Goal: Task Accomplishment & Management: Use online tool/utility

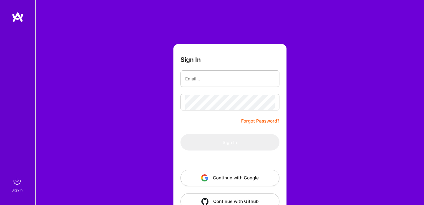
click at [227, 175] on button "Continue with Google" at bounding box center [229, 178] width 99 height 16
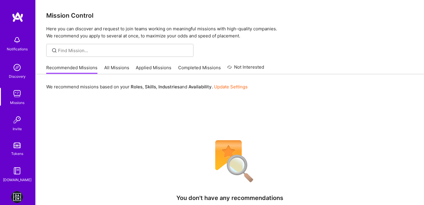
click at [18, 193] on img at bounding box center [17, 197] width 12 height 12
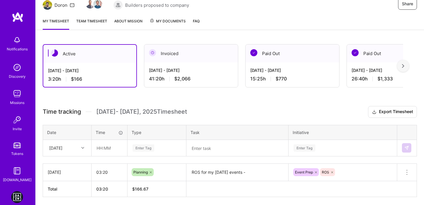
scroll to position [68, 0]
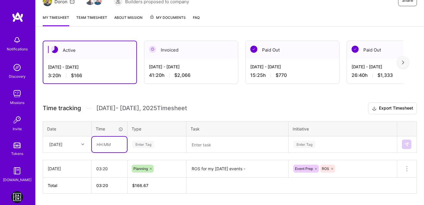
click at [96, 144] on input "text" at bounding box center [109, 145] width 35 height 16
type input "04:25"
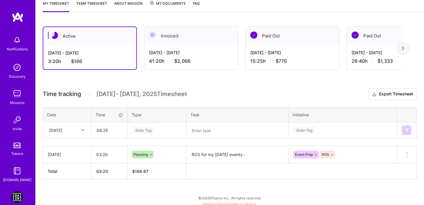
click at [84, 138] on div "[DATE]" at bounding box center [67, 130] width 48 height 16
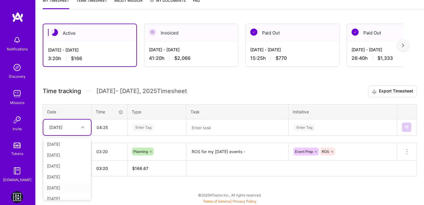
click at [74, 187] on div "[DATE]" at bounding box center [67, 187] width 48 height 11
click at [152, 122] on div "Enter Tag" at bounding box center [157, 127] width 58 height 15
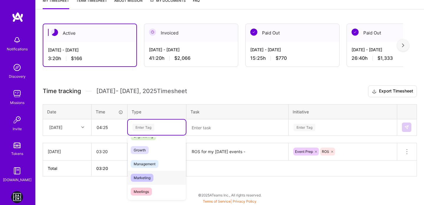
scroll to position [53, 0]
click at [146, 163] on span "Management" at bounding box center [145, 163] width 28 height 8
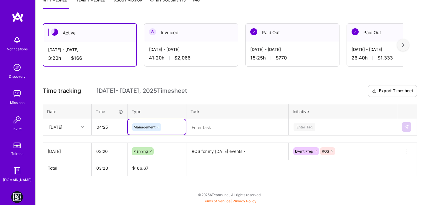
click at [318, 130] on div "Enter Tag" at bounding box center [343, 126] width 108 height 15
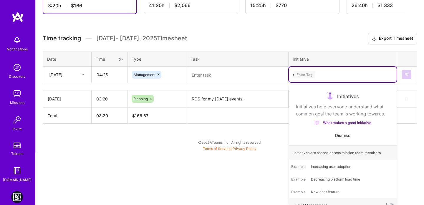
scroll to position [85, 0]
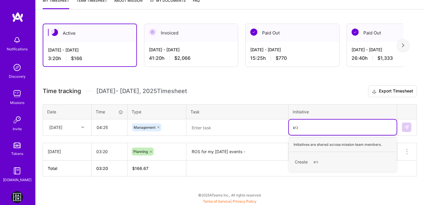
type input "כ"
type input "d"
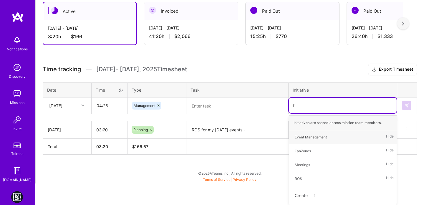
type input "fa"
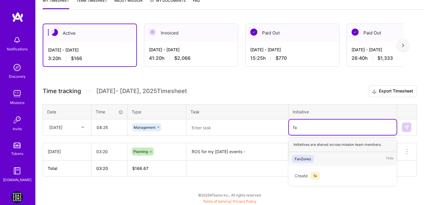
click at [304, 157] on div "FanZones" at bounding box center [303, 159] width 16 height 6
type input "eve"
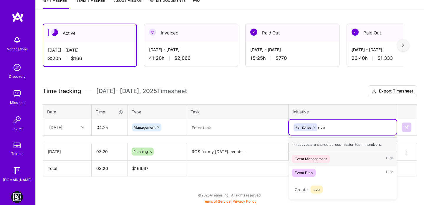
click at [310, 160] on div "Event Management" at bounding box center [311, 159] width 32 height 6
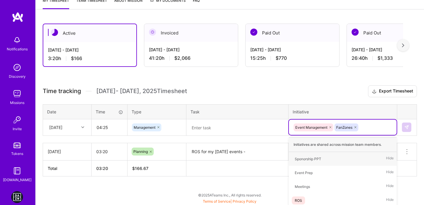
click at [229, 127] on textarea at bounding box center [237, 127] width 101 height 15
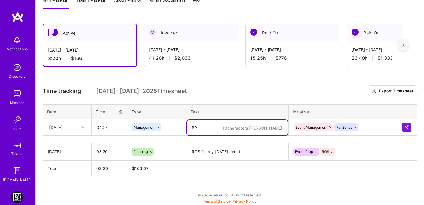
type textarea "B"
type textarea "M"
paste textarea "Japan - Tohoku Rakuten Golden Eagles v Orix Buffaloes"
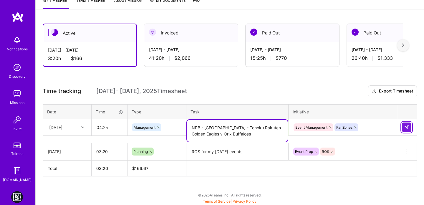
type textarea "NPB - [GEOGRAPHIC_DATA] - Tohoku Rakuten Golden Eagles v Orix Buffaloes"
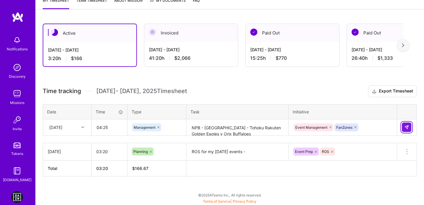
click at [405, 127] on img at bounding box center [406, 127] width 5 height 5
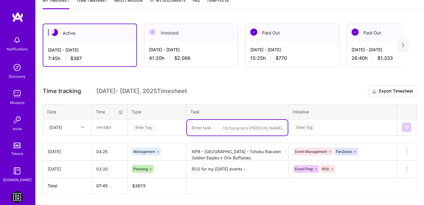
click at [220, 129] on textarea at bounding box center [237, 128] width 101 height 16
click at [233, 127] on textarea "2 Serie A events B2B -" at bounding box center [237, 128] width 101 height 16
click at [230, 126] on textarea "2 Serie A events B2B -" at bounding box center [237, 128] width 101 height 16
click at [190, 127] on textarea "2 Serie A events B2B -" at bounding box center [237, 128] width 101 height 16
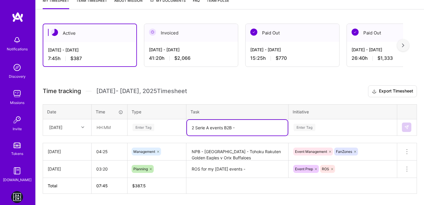
paste textarea "B2B"
click at [195, 127] on textarea "B2B 2 Serie A events B2B -" at bounding box center [237, 128] width 101 height 16
click at [223, 128] on textarea "2 Serie A events B2B -" at bounding box center [237, 128] width 101 height 16
click at [233, 127] on textarea "2 Serie A events B2B -" at bounding box center [237, 128] width 101 height 16
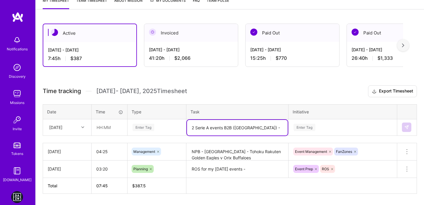
type textarea "2 Serie A events B2B ([GEOGRAPHIC_DATA]) -"
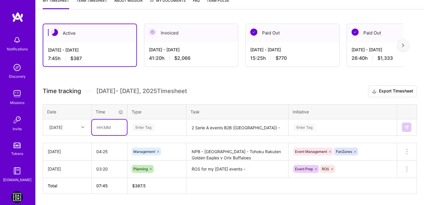
click at [97, 125] on input "text" at bounding box center [109, 128] width 35 height 16
type input "06:00"
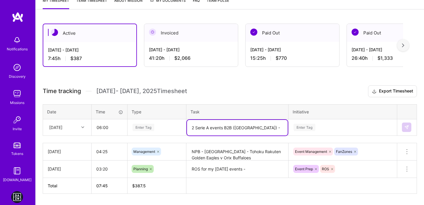
click at [259, 129] on textarea "2 Serie A events B2B ([GEOGRAPHIC_DATA]) -" at bounding box center [237, 128] width 101 height 16
paste textarea "Udinese v [GEOGRAPHIC_DATA]"
click at [262, 136] on textarea "2 Serie A events B2B ([GEOGRAPHIC_DATA]) - Udinese v [GEOGRAPHIC_DATA] &" at bounding box center [237, 131] width 101 height 22
paste textarea "DAZN ONLY - Zona Serie A - MD6 - 2"
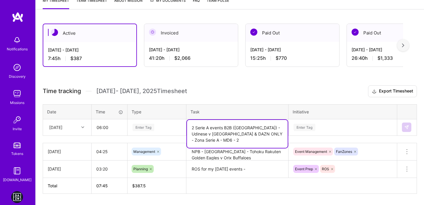
type textarea "2 Serie A events B2B ([GEOGRAPHIC_DATA]) - Udinese v [GEOGRAPHIC_DATA] & DAZN O…"
click at [131, 125] on div "Enter Tag" at bounding box center [157, 127] width 58 height 15
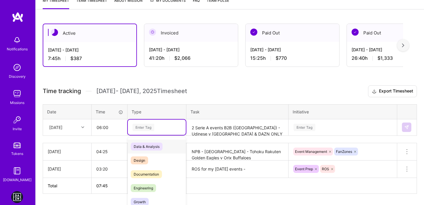
scroll to position [102, 0]
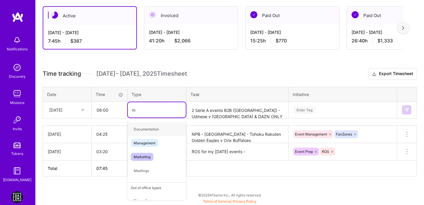
type input "ma"
click at [140, 130] on span "Management" at bounding box center [145, 129] width 28 height 8
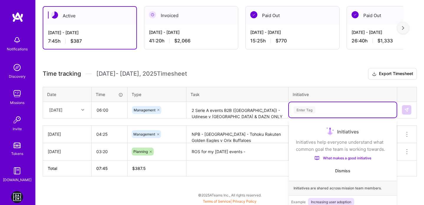
scroll to position [137, 0]
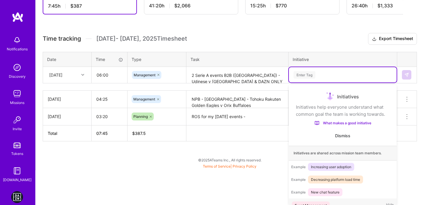
click at [296, 82] on div "option Event Management, selected. option Event Management focused, 1 of 6. 6 r…" at bounding box center [343, 74] width 108 height 15
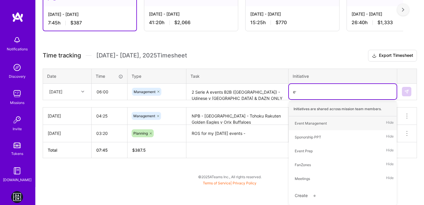
scroll to position [102, 0]
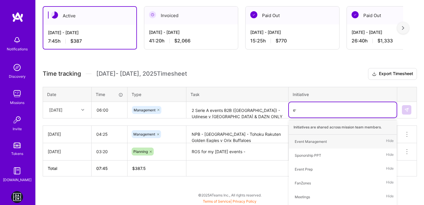
type input "eve"
click at [304, 144] on div "Event Management" at bounding box center [311, 141] width 32 height 6
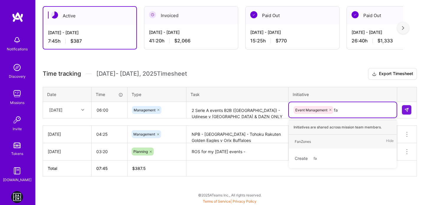
type input "fan"
click at [307, 142] on div "FanZones" at bounding box center [303, 141] width 16 height 6
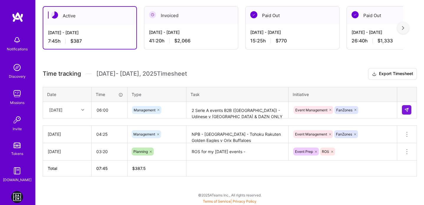
click at [285, 75] on h3 "Time tracking [DATE] - [DATE] Timesheet Export Timesheet" at bounding box center [230, 74] width 374 height 12
click at [408, 110] on img at bounding box center [406, 109] width 5 height 5
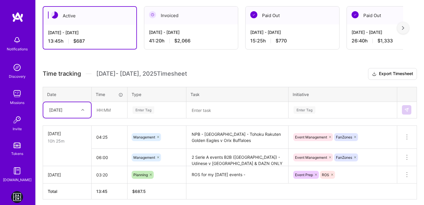
scroll to position [125, 0]
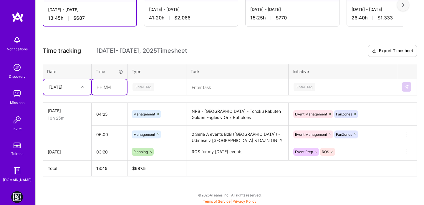
click at [97, 84] on input "text" at bounding box center [109, 87] width 35 height 16
type input "03:50"
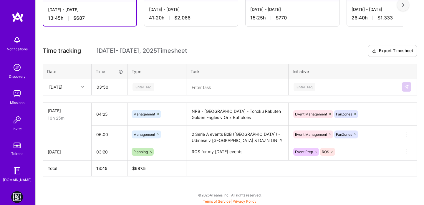
click at [162, 86] on div "Enter Tag" at bounding box center [157, 86] width 50 height 7
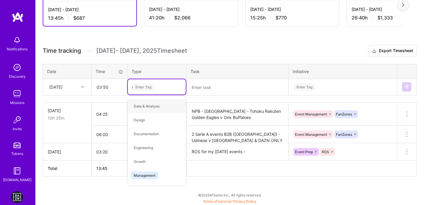
type input "ma"
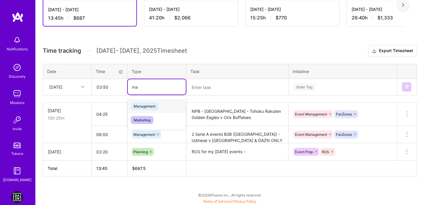
click at [148, 107] on span "Management" at bounding box center [145, 106] width 28 height 8
click at [226, 94] on textarea at bounding box center [237, 87] width 101 height 16
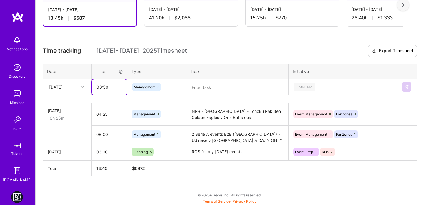
click at [110, 85] on input "03:50" at bounding box center [109, 87] width 35 height 16
click at [99, 85] on input "03:50" at bounding box center [109, 87] width 35 height 16
type input "02:50"
click at [218, 47] on h3 "Time tracking [DATE] - [DATE] Timesheet Export Timesheet" at bounding box center [230, 51] width 374 height 12
click at [232, 87] on textarea at bounding box center [237, 87] width 101 height 16
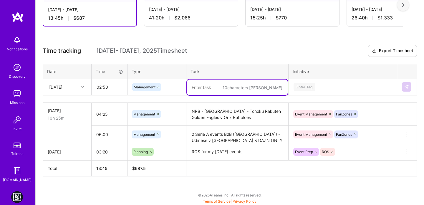
paste textarea "DACH - Hamburger SV v [GEOGRAPHIC_DATA] 05"
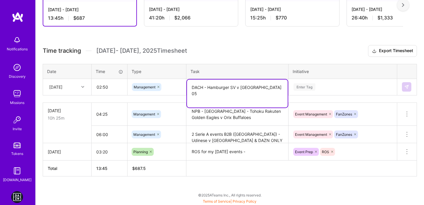
type textarea "DACH - Hamburger SV v [GEOGRAPHIC_DATA] 05"
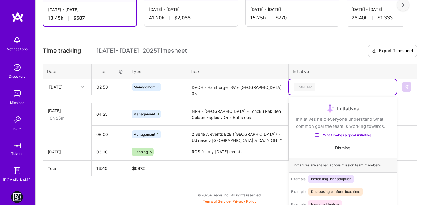
scroll to position [137, 0]
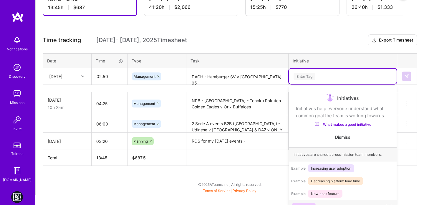
click at [333, 86] on div "Time tracking [DATE] - [DATE] Timesheet Export Timesheet Date Time Type Task In…" at bounding box center [230, 99] width 374 height 131
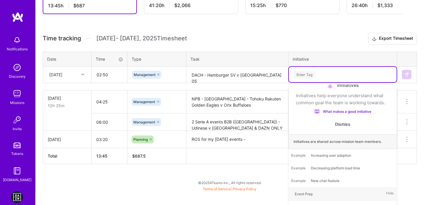
scroll to position [125, 0]
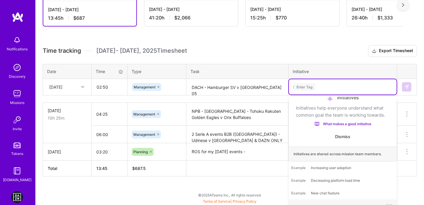
type input "fa"
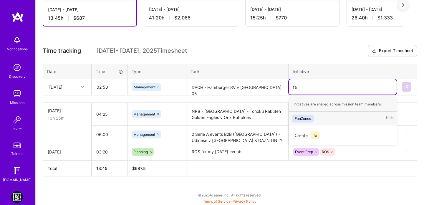
click at [309, 115] on span "FanZones" at bounding box center [303, 119] width 22 height 8
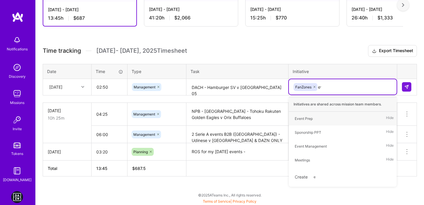
type input "eve"
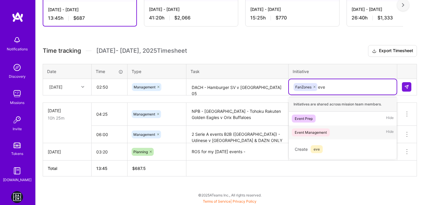
click at [304, 131] on div "Event Management" at bounding box center [311, 132] width 32 height 6
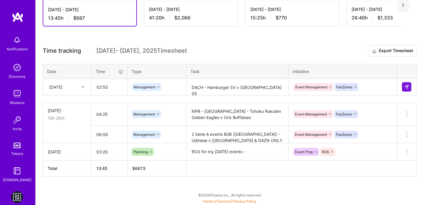
click at [319, 63] on div "Time tracking [DATE] - [DATE] Timesheet Export Timesheet Date Time Type Task In…" at bounding box center [230, 110] width 374 height 131
click at [404, 84] on button at bounding box center [406, 86] width 9 height 9
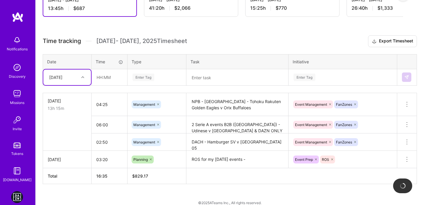
scroll to position [142, 0]
